Goal: Find specific page/section: Find specific page/section

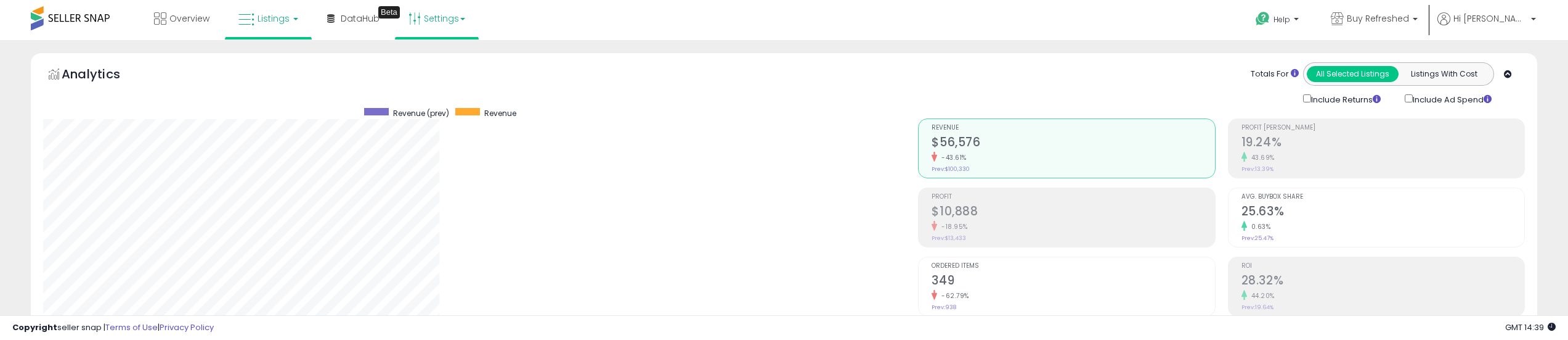
scroll to position [253, 875]
click at [577, 22] on div "Overview Listings DataHub Beta" at bounding box center [510, 26] width 1039 height 53
click at [778, 85] on div "Totals For All Selected Listings Listings With Cost Include Returns Include Ad …" at bounding box center [1216, 84] width 597 height 44
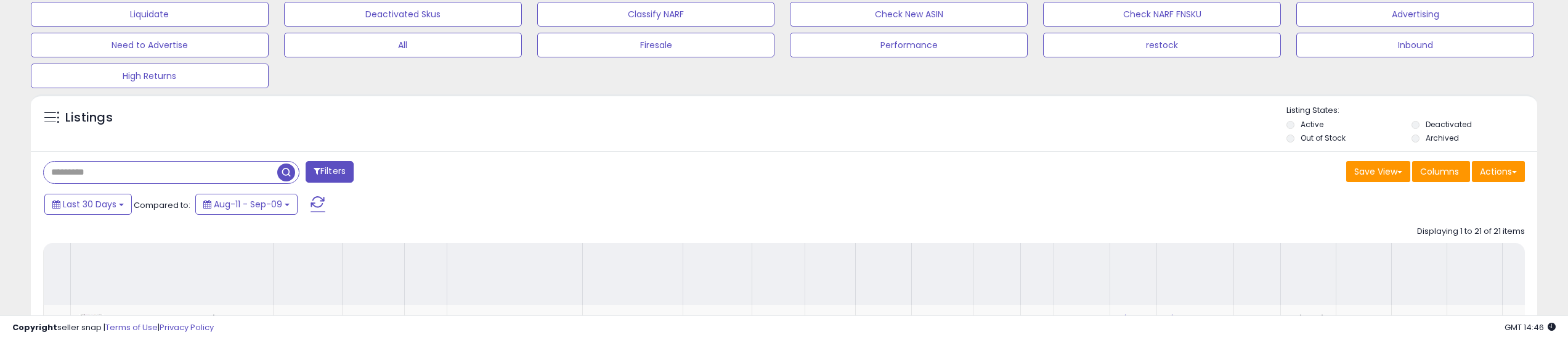
scroll to position [0, 0]
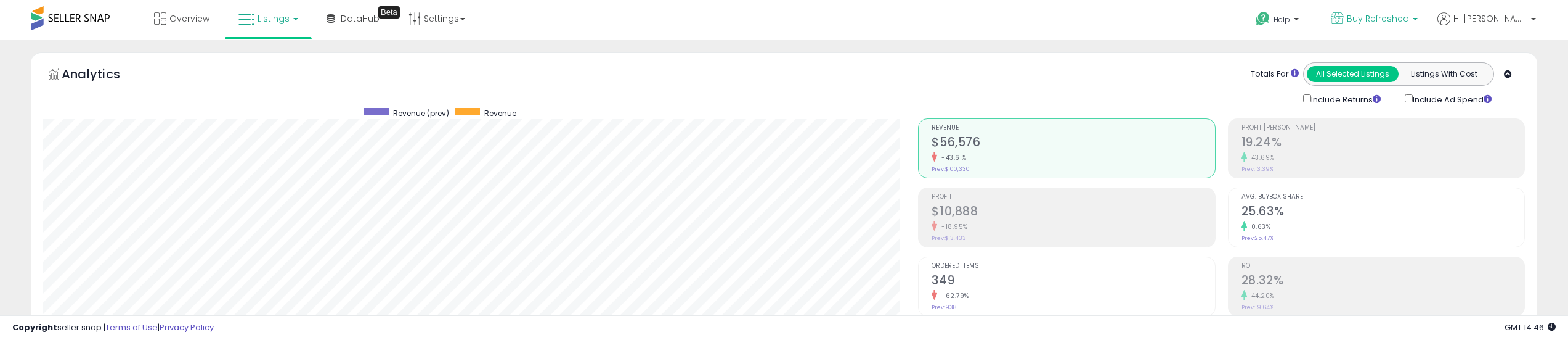
click at [778, 23] on span "Buy Refreshed" at bounding box center [1378, 18] width 62 height 12
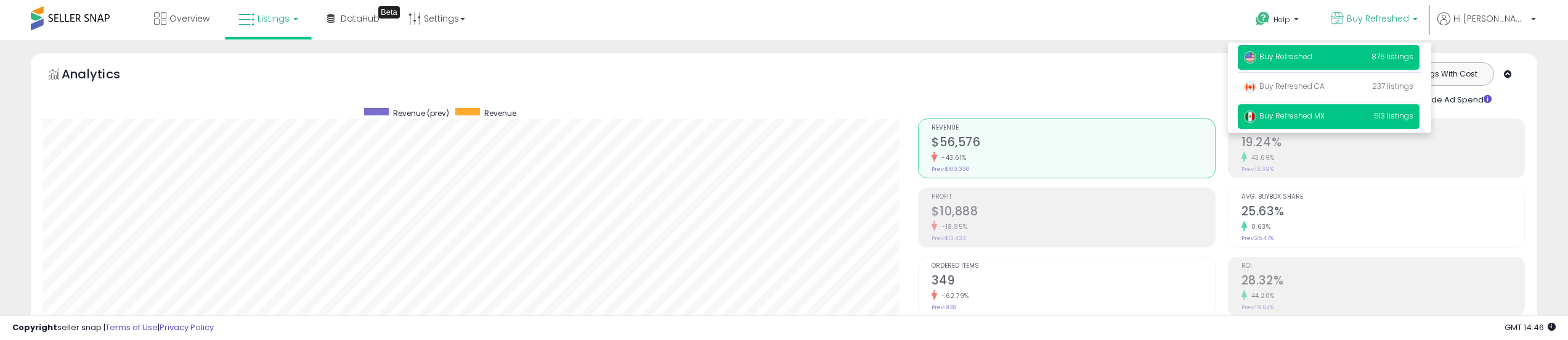
click at [778, 121] on p "Buy Refreshed MX 513 listings" at bounding box center [1328, 117] width 182 height 25
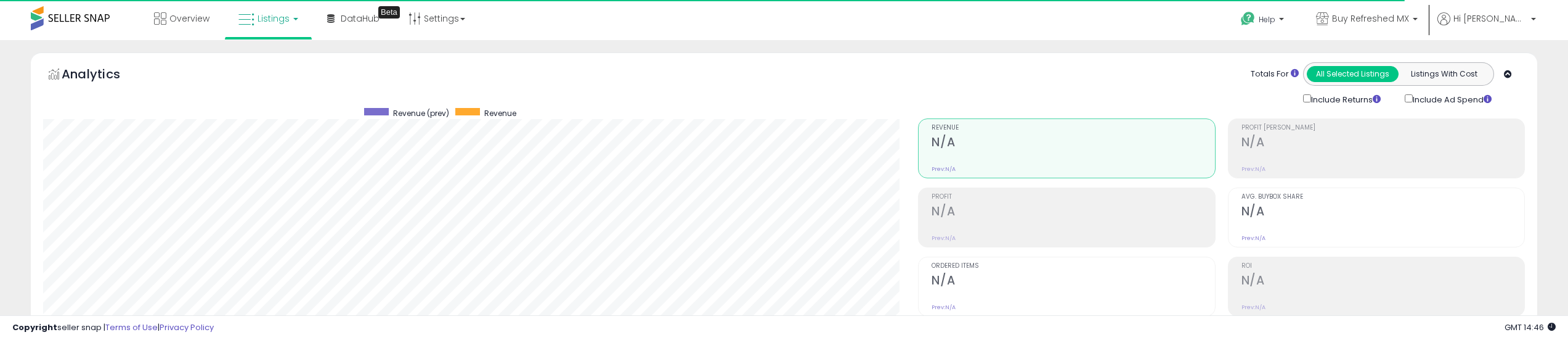
scroll to position [253, 875]
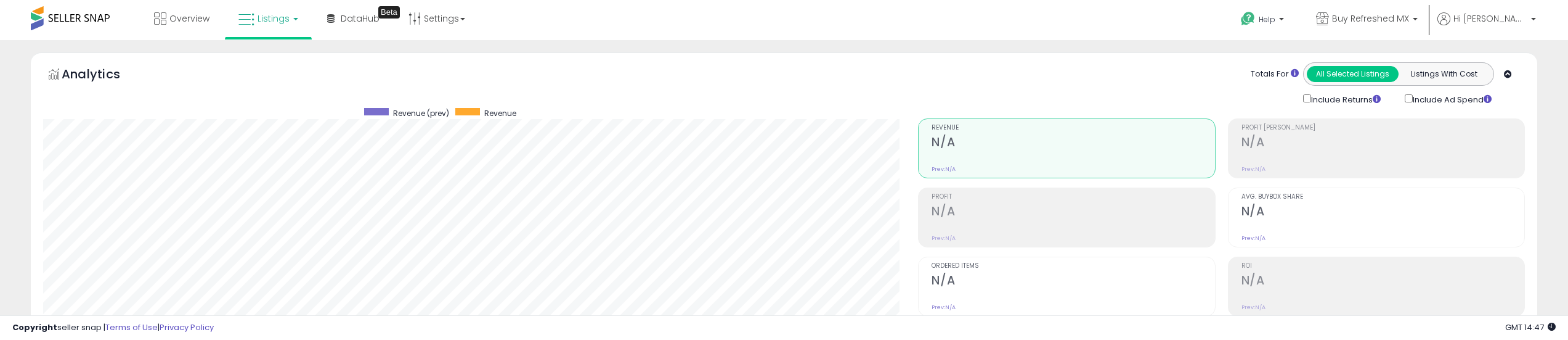
click at [847, 68] on div "Analytics Totals For All Selected Listings Listings With Cost Include Returns I…" at bounding box center [784, 84] width 1482 height 44
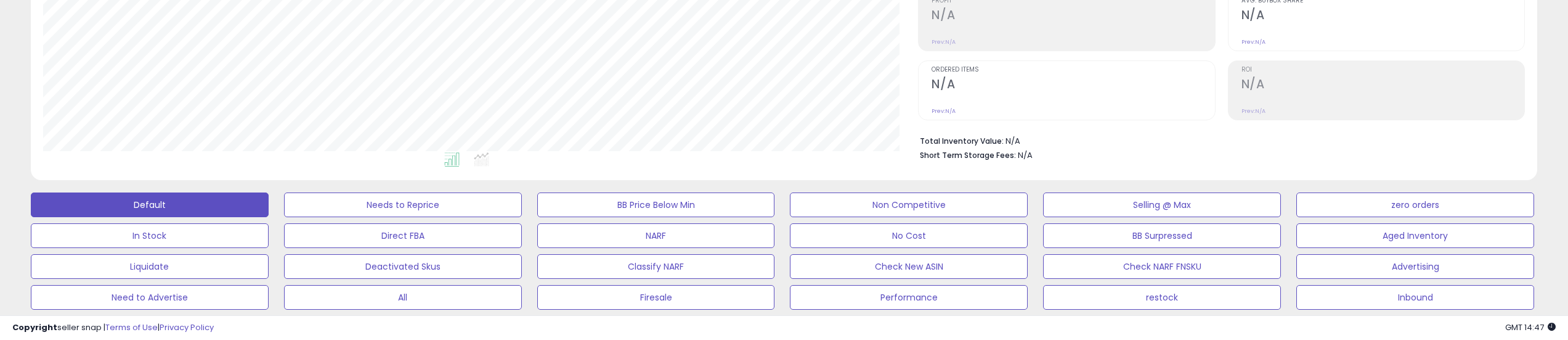
scroll to position [0, 0]
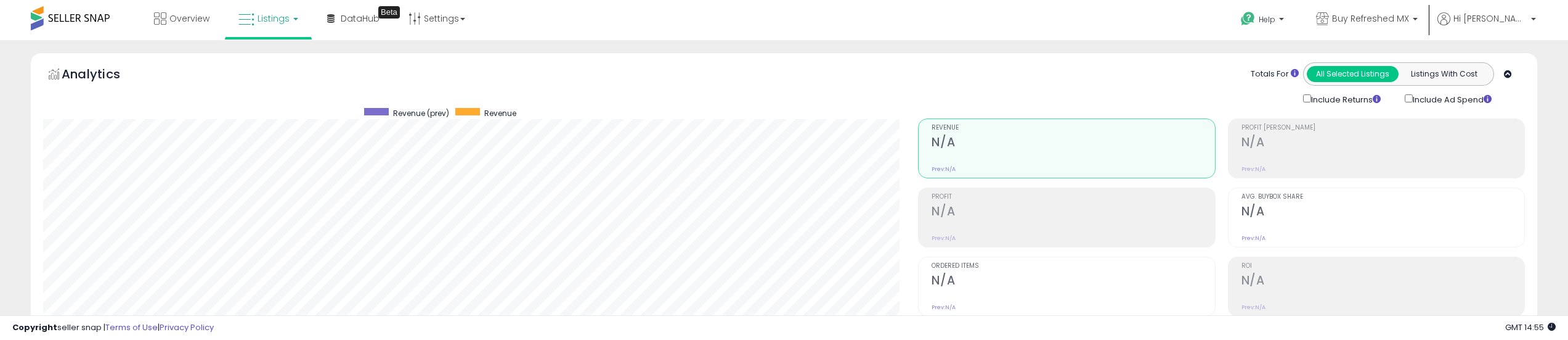
click at [922, 70] on div "Totals For All Selected Listings Listings With Cost Include Returns Include Ad …" at bounding box center [1216, 84] width 597 height 44
click at [1366, 8] on link "Buy Refreshed MX" at bounding box center [1367, 20] width 120 height 40
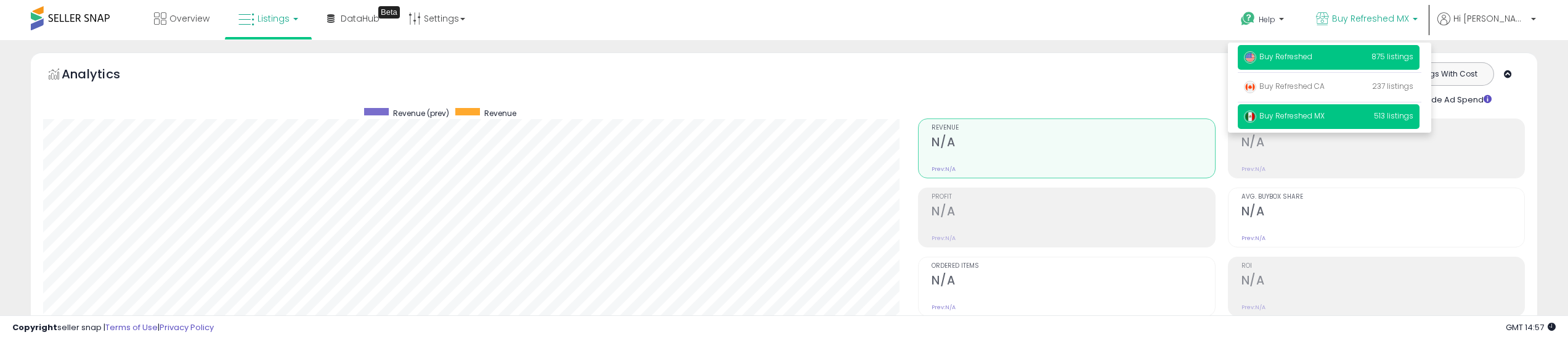
click at [1361, 49] on p "Buy Refreshed 875 listings" at bounding box center [1328, 57] width 182 height 25
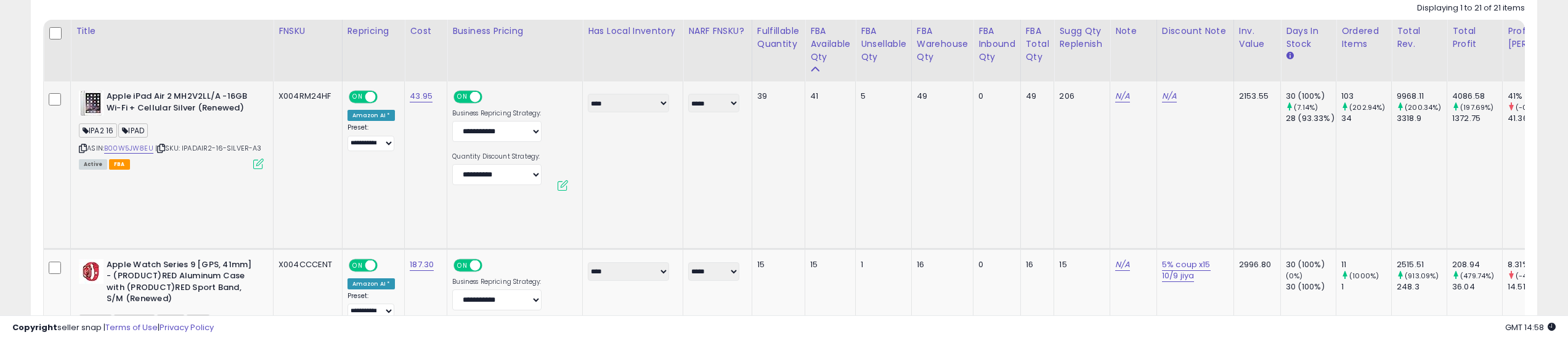
scroll to position [678, 0]
